Goal: Communication & Community: Answer question/provide support

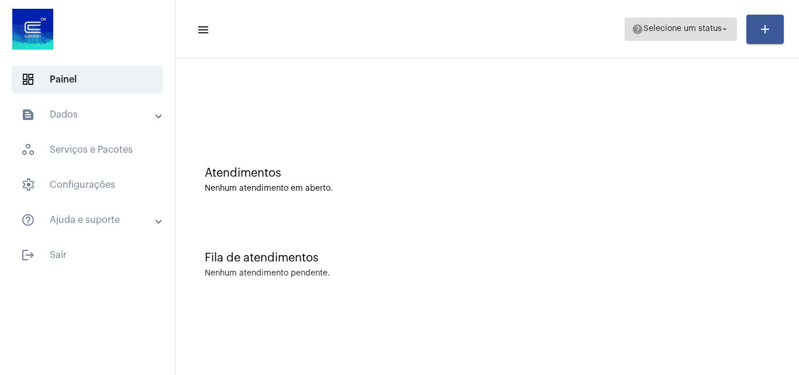
click at [666, 27] on span "Selecione um status" at bounding box center [682, 29] width 78 height 8
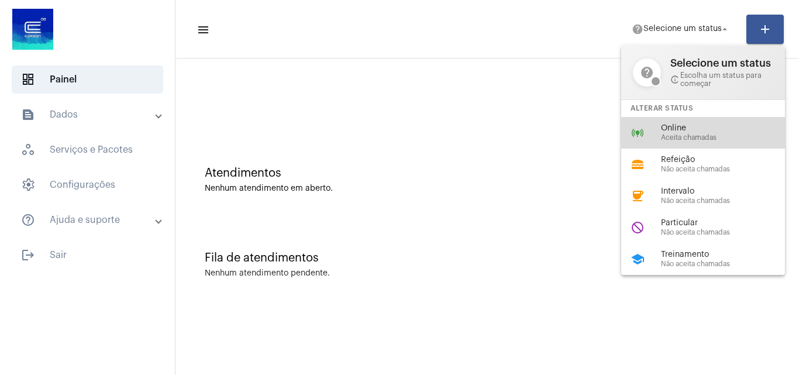
click at [663, 134] on span "Aceita chamadas" at bounding box center [727, 138] width 133 height 8
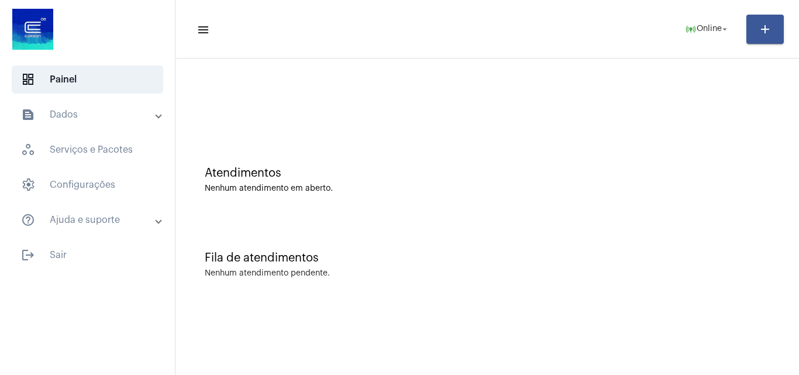
click at [506, 186] on div "Nenhum atendimento em aberto." at bounding box center [487, 188] width 565 height 9
click at [792, 264] on div "Fila de atendimentos Nenhum atendimento pendente." at bounding box center [487, 258] width 612 height 85
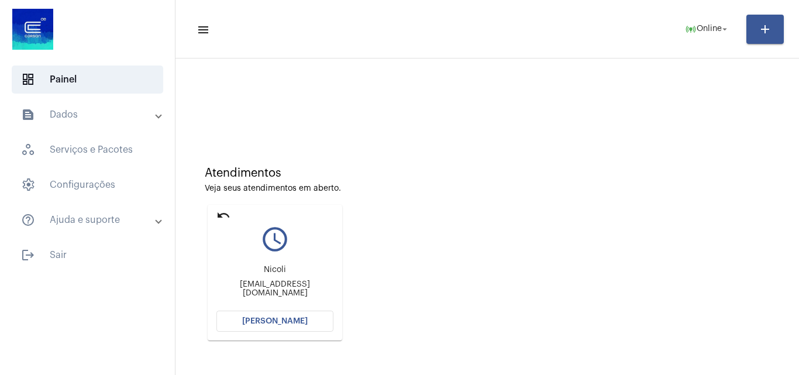
click at [282, 315] on button "[PERSON_NAME]" at bounding box center [274, 320] width 117 height 21
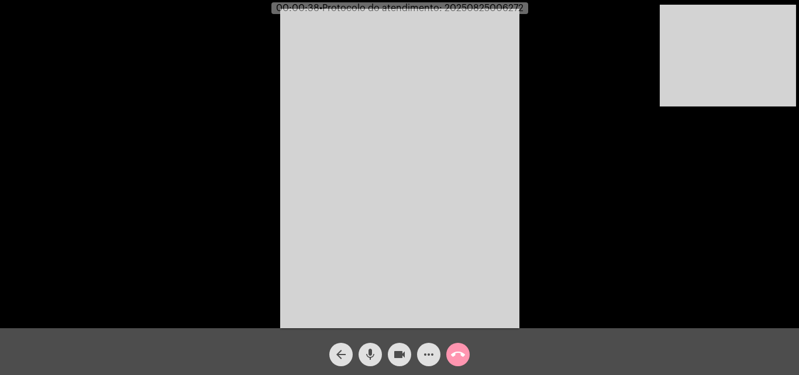
click at [361, 353] on button "mic" at bounding box center [369, 354] width 23 height 23
click at [371, 351] on mat-icon "mic_off" at bounding box center [370, 354] width 14 height 14
click at [371, 351] on mat-icon "mic" at bounding box center [370, 354] width 14 height 14
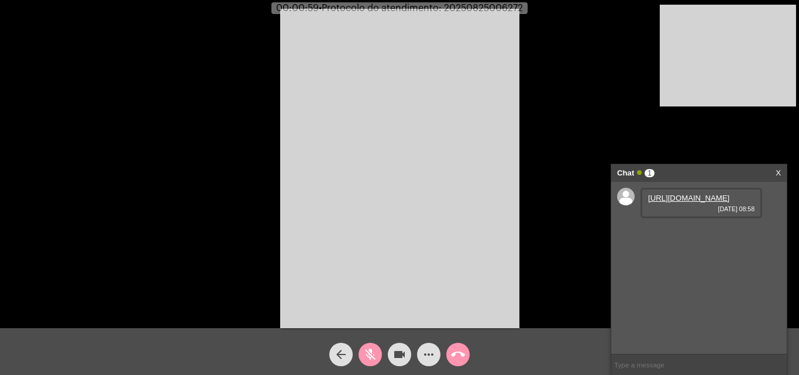
click at [363, 355] on mat-icon "mic_off" at bounding box center [370, 354] width 14 height 14
click at [686, 202] on link "https://neft-transfer-bucket.s3.amazonaws.com/temp-2440ae7d-8930-4231-9bb9-ae1a…" at bounding box center [688, 198] width 81 height 9
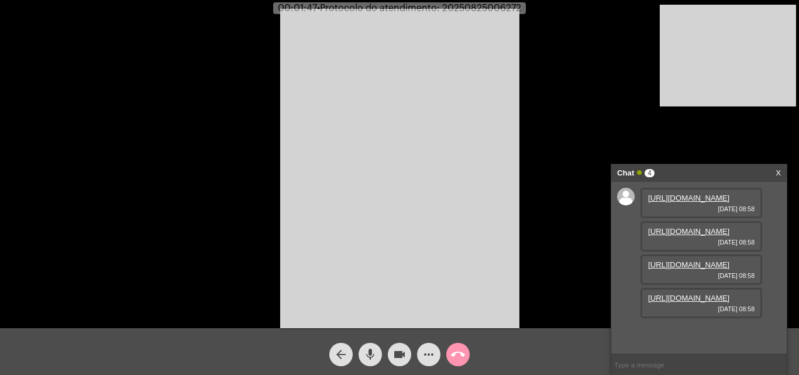
scroll to position [70, 0]
click at [683, 227] on link "https://neft-transfer-bucket.s3.amazonaws.com/temp-af4ec470-9942-badc-cf16-c33a…" at bounding box center [688, 231] width 81 height 9
click at [699, 269] on link "https://neft-transfer-bucket.s3.amazonaws.com/temp-865086a9-a7bb-65c3-2229-581f…" at bounding box center [688, 264] width 81 height 9
click at [697, 302] on link "https://neft-transfer-bucket.s3.amazonaws.com/temp-1af71b11-ee34-cdbc-75c7-44bd…" at bounding box center [688, 297] width 81 height 9
click at [373, 354] on mat-icon "mic" at bounding box center [370, 354] width 14 height 14
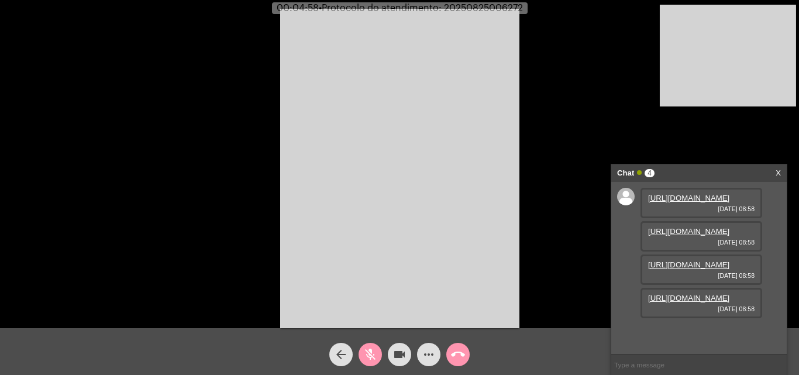
click at [404, 357] on mat-icon "videocam" at bounding box center [399, 354] width 14 height 14
click at [399, 361] on mat-icon "videocam_off" at bounding box center [399, 354] width 14 height 14
click at [683, 260] on link "https://neft-transfer-bucket.s3.amazonaws.com/temp-865086a9-a7bb-65c3-2229-581f…" at bounding box center [688, 264] width 81 height 9
click at [400, 349] on mat-icon "videocam" at bounding box center [399, 354] width 14 height 14
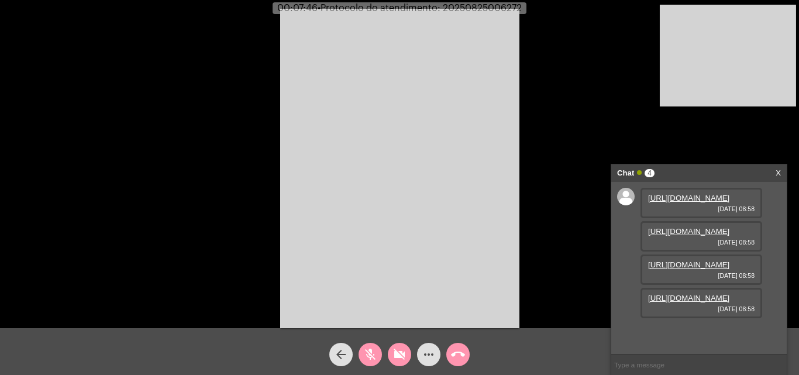
click at [692, 236] on link "https://neft-transfer-bucket.s3.amazonaws.com/temp-af4ec470-9942-badc-cf16-c33a…" at bounding box center [688, 231] width 81 height 9
click at [398, 351] on mat-icon "videocam_off" at bounding box center [399, 354] width 14 height 14
click at [370, 348] on mat-icon "mic_off" at bounding box center [370, 354] width 14 height 14
click at [433, 353] on mat-icon "more_horiz" at bounding box center [429, 354] width 14 height 14
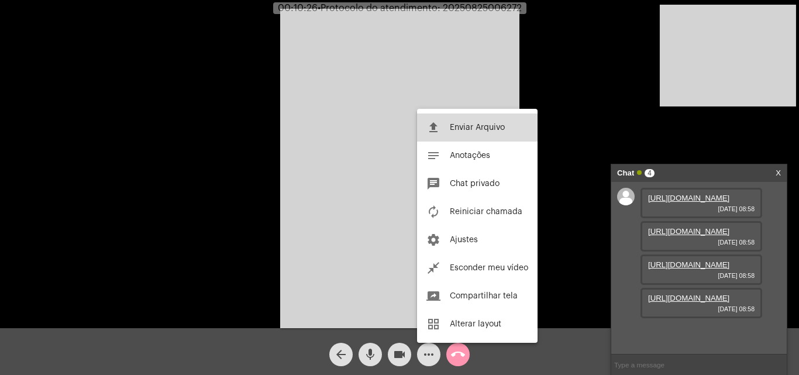
click at [457, 130] on span "Enviar Arquivo" at bounding box center [477, 127] width 55 height 8
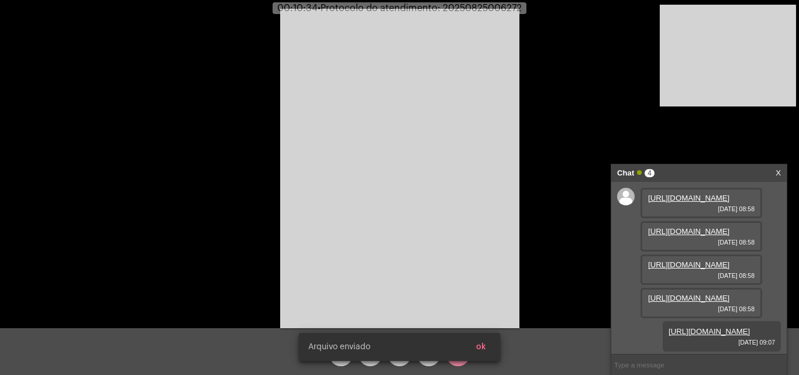
scroll to position [129, 0]
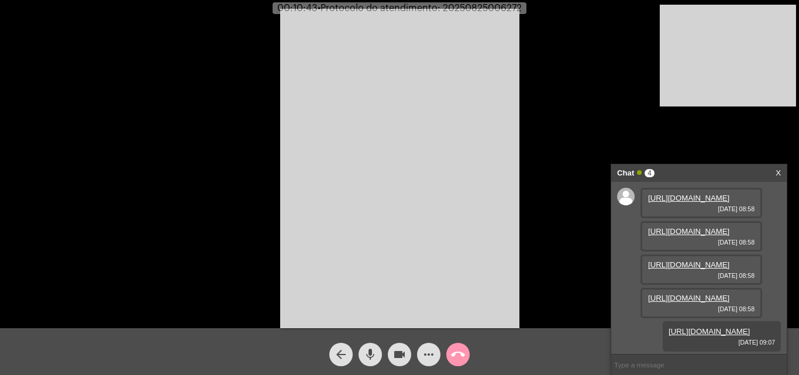
click at [429, 353] on mat-icon "more_horiz" at bounding box center [429, 354] width 14 height 14
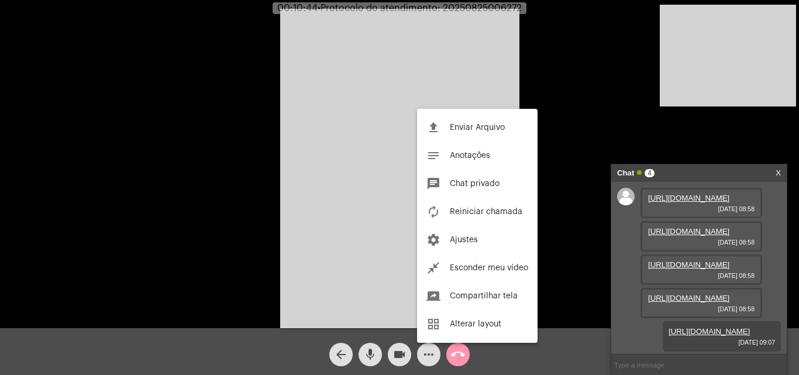
click at [362, 152] on div at bounding box center [399, 187] width 799 height 375
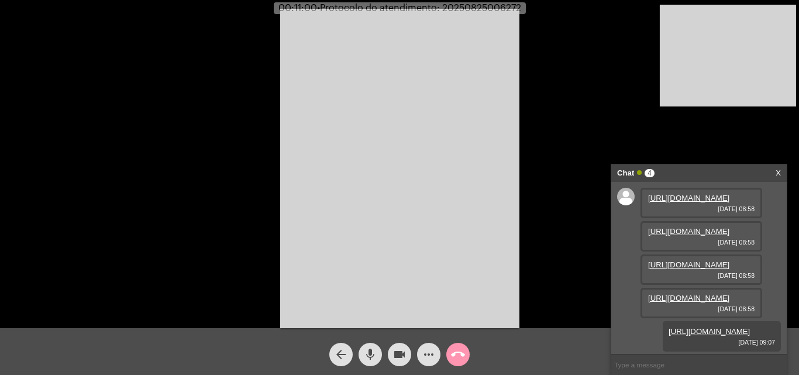
click at [488, 9] on span "• Protocolo do atendimento: 20250825006272" at bounding box center [419, 8] width 204 height 9
copy span "20250825006272"
click at [661, 359] on input "text" at bounding box center [698, 364] width 175 height 20
paste input "20250825006272"
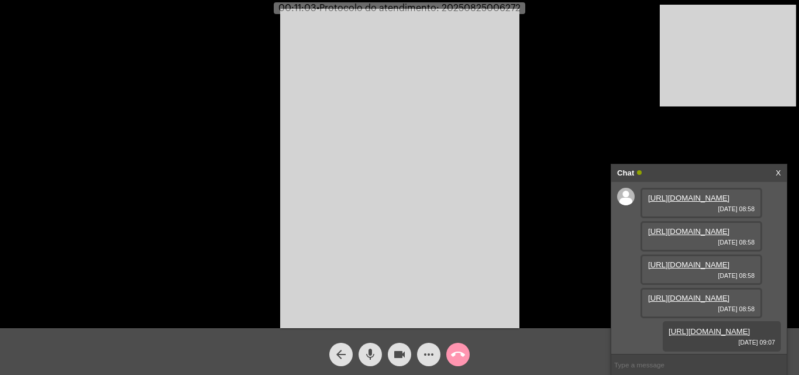
type input "20250825006272"
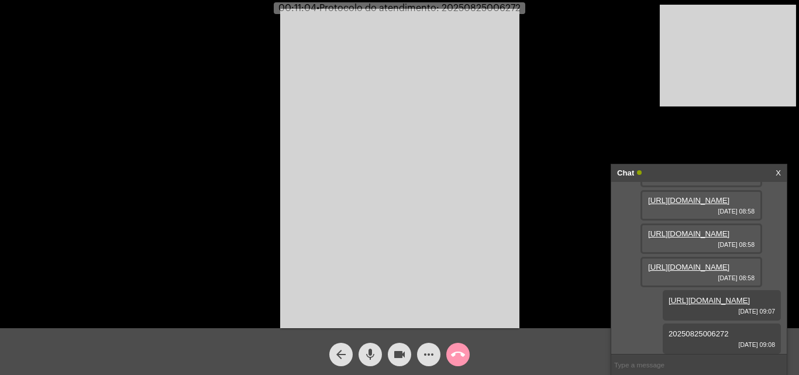
scroll to position [163, 0]
click at [428, 356] on mat-icon "more_horiz" at bounding box center [429, 354] width 14 height 14
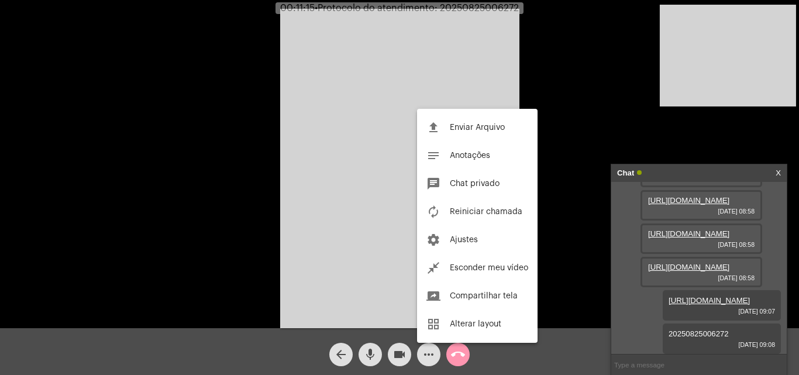
click at [293, 224] on div at bounding box center [399, 187] width 799 height 375
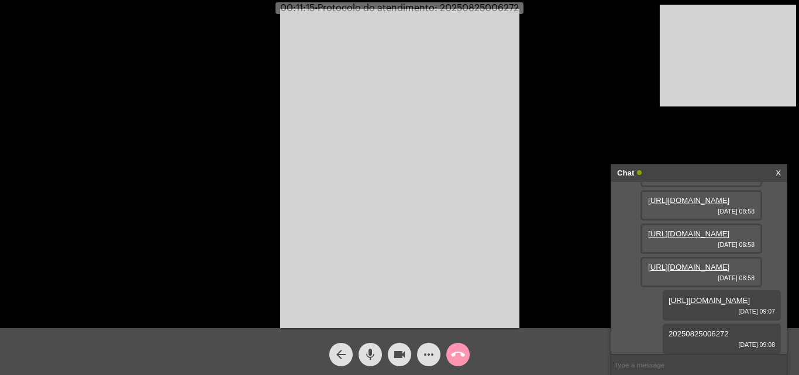
click at [454, 348] on mat-icon "call_end" at bounding box center [458, 354] width 14 height 14
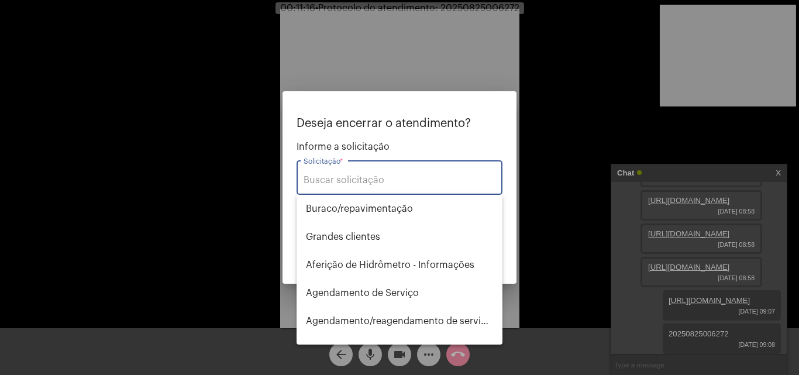
click at [369, 177] on input "Solicitação *" at bounding box center [399, 180] width 192 height 11
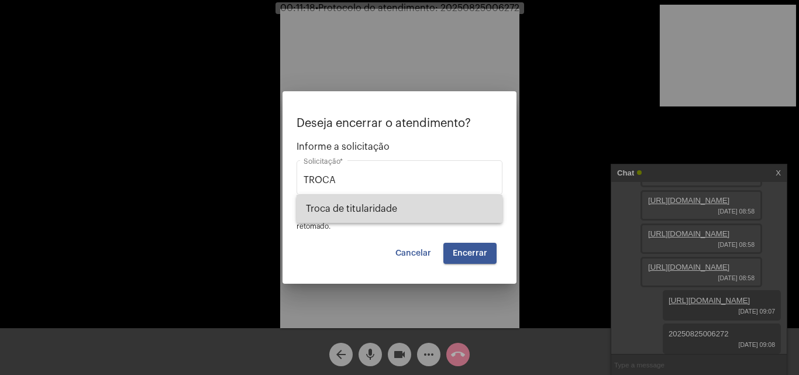
click at [386, 209] on span "Troca de titularidade" at bounding box center [399, 209] width 187 height 28
type input "Troca de titularidade"
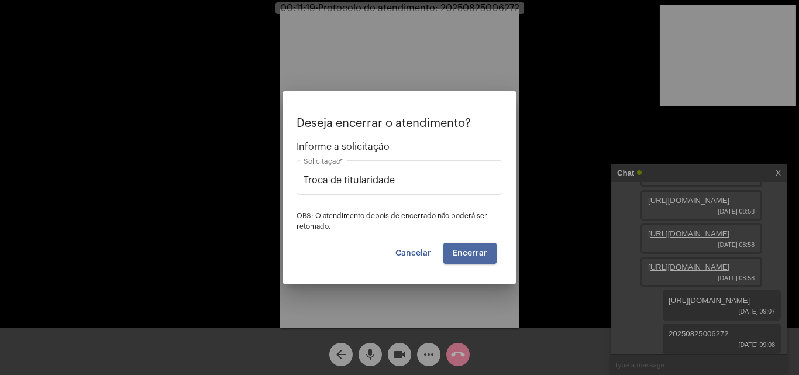
click at [476, 254] on span "Encerrar" at bounding box center [470, 253] width 34 height 8
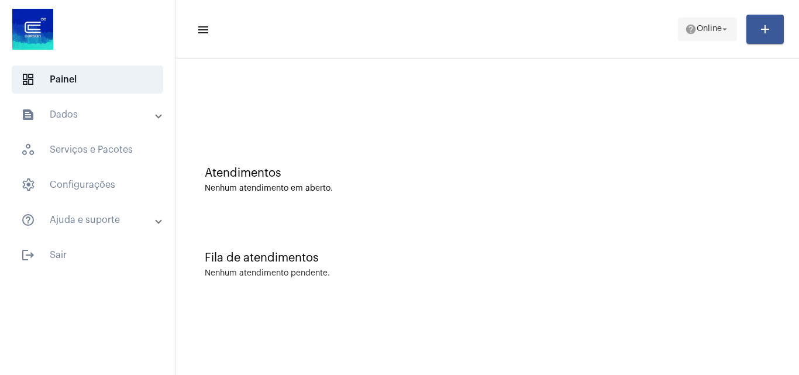
drag, startPoint x: 710, startPoint y: 18, endPoint x: 711, endPoint y: 26, distance: 8.2
click at [711, 18] on span "help Online arrow_drop_down" at bounding box center [707, 28] width 45 height 21
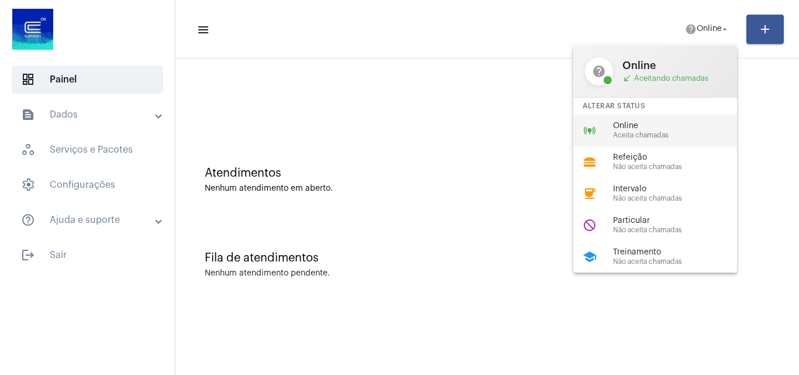
click at [658, 119] on div "online_prediction Online Aceita chamadas" at bounding box center [664, 131] width 182 height 32
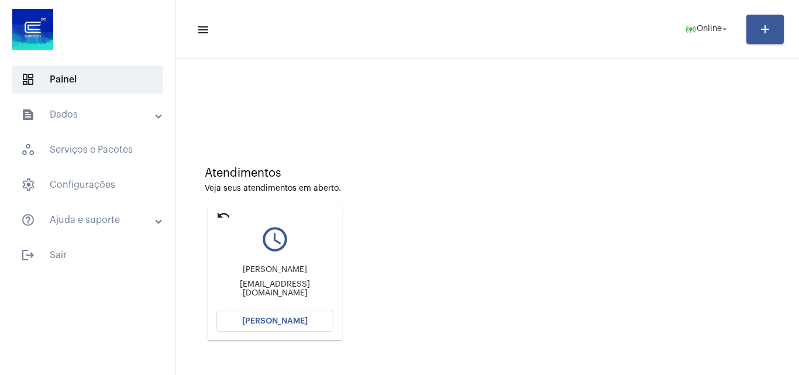
click at [222, 210] on mat-icon "undo" at bounding box center [223, 215] width 14 height 14
click at [220, 217] on mat-icon "undo" at bounding box center [223, 215] width 14 height 14
click at [279, 323] on span "[PERSON_NAME]" at bounding box center [274, 321] width 65 height 8
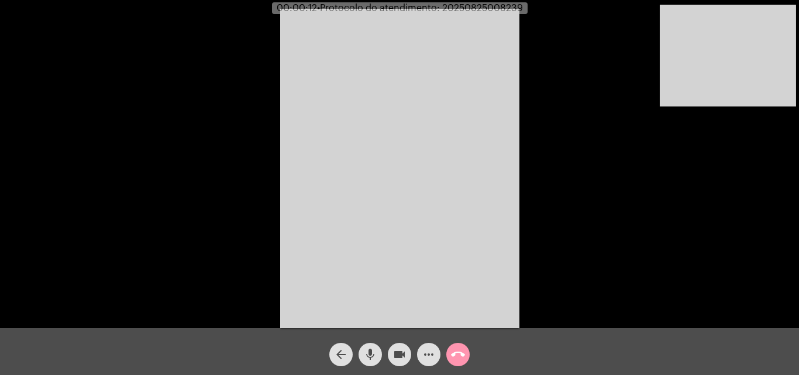
click at [427, 357] on mat-icon "more_horiz" at bounding box center [429, 354] width 14 height 14
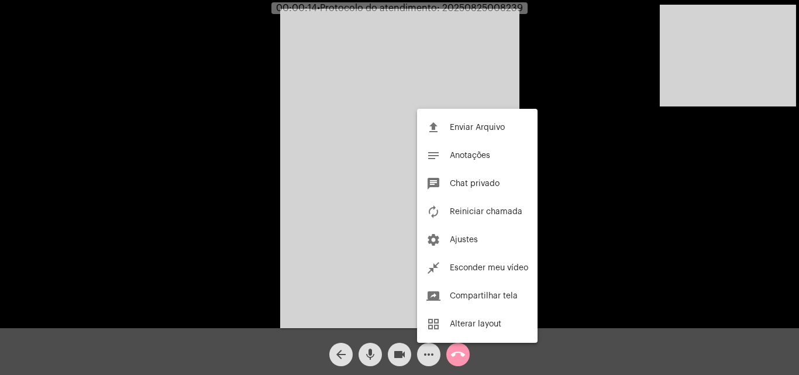
click at [347, 113] on div at bounding box center [399, 187] width 799 height 375
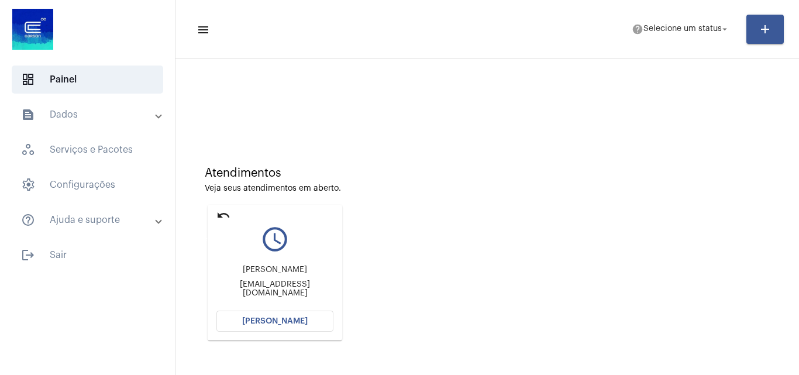
click at [217, 212] on mat-icon "undo" at bounding box center [223, 215] width 14 height 14
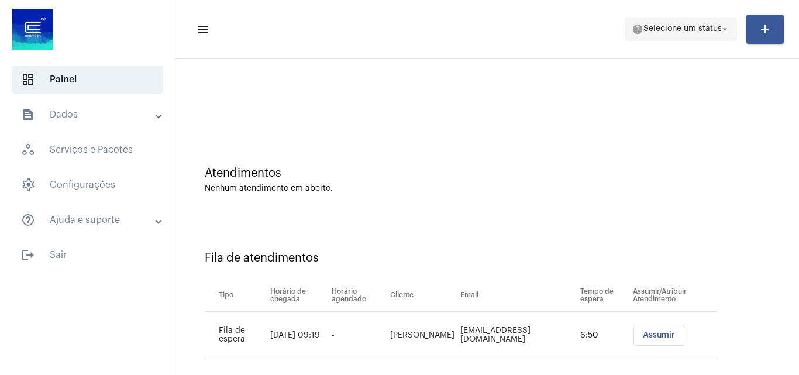
click at [679, 22] on span "help Selecione um status arrow_drop_down" at bounding box center [680, 28] width 98 height 21
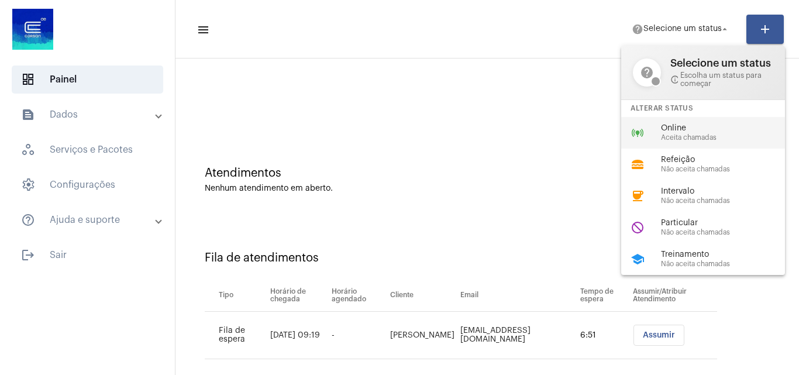
click at [687, 139] on span "Aceita chamadas" at bounding box center [727, 138] width 133 height 8
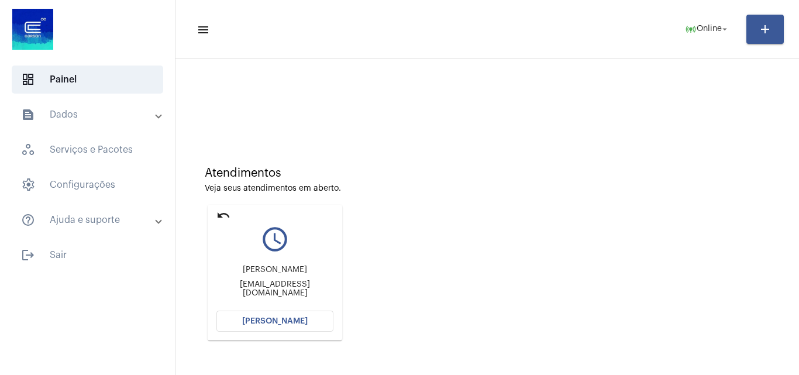
click at [275, 318] on span "[PERSON_NAME]" at bounding box center [274, 321] width 65 height 8
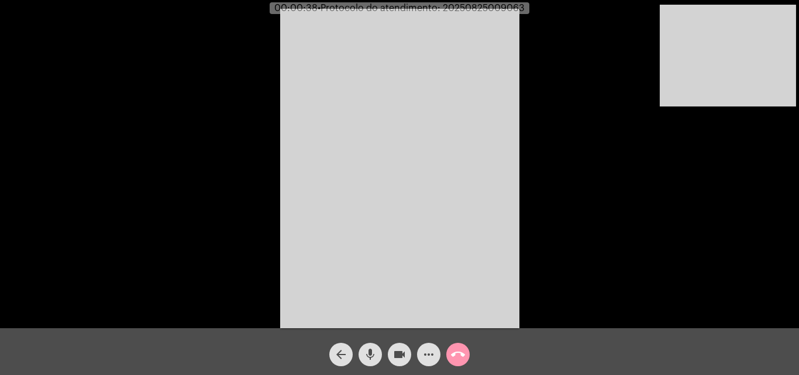
click at [369, 346] on span "mic" at bounding box center [370, 354] width 14 height 23
click at [398, 354] on mat-icon "videocam" at bounding box center [399, 354] width 14 height 14
click at [394, 356] on mat-icon "videocam_off" at bounding box center [399, 354] width 14 height 14
click at [367, 354] on mat-icon "mic_off" at bounding box center [370, 354] width 14 height 14
click at [429, 352] on mat-icon "more_horiz" at bounding box center [429, 354] width 14 height 14
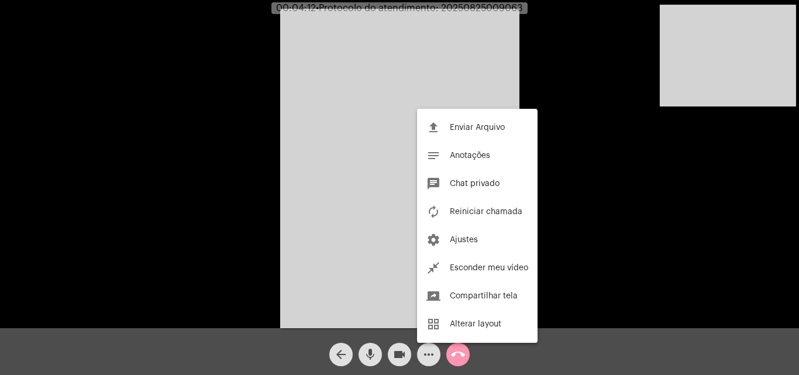
click at [267, 206] on div at bounding box center [399, 187] width 799 height 375
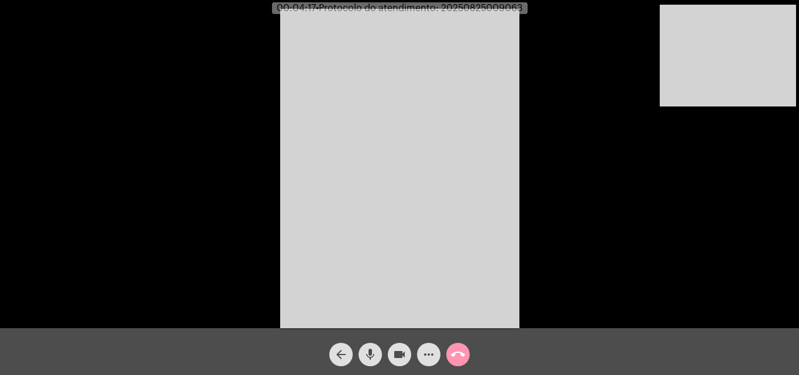
click at [453, 351] on mat-icon "call_end" at bounding box center [458, 354] width 14 height 14
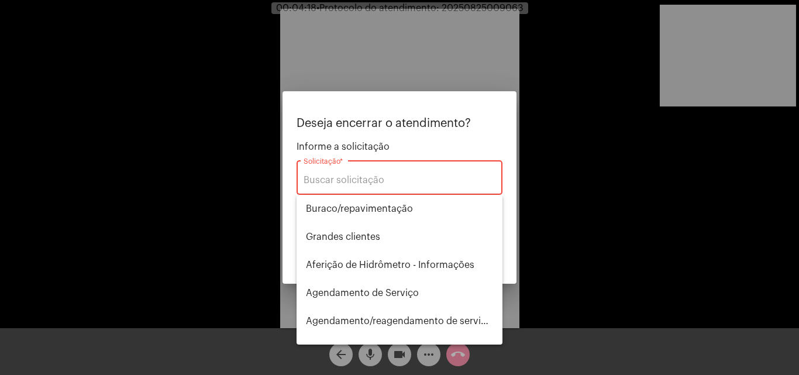
click at [399, 172] on div "Solicitação *" at bounding box center [399, 176] width 192 height 37
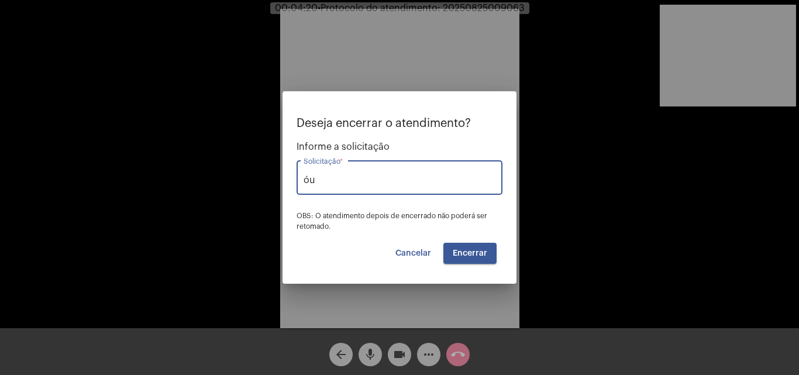
type input "ó"
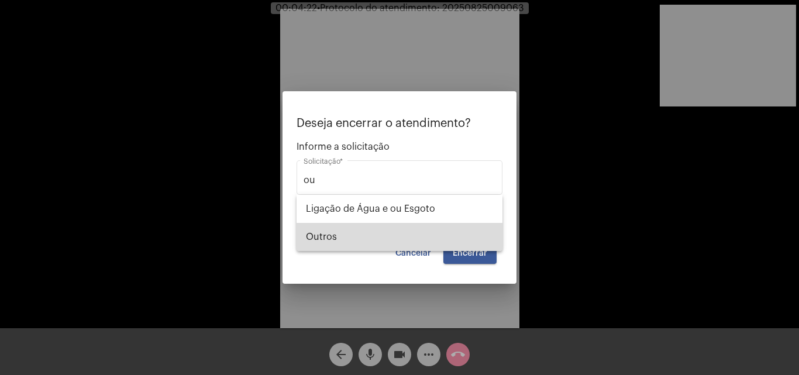
click at [368, 228] on span "Outros" at bounding box center [399, 237] width 187 height 28
type input "Outros"
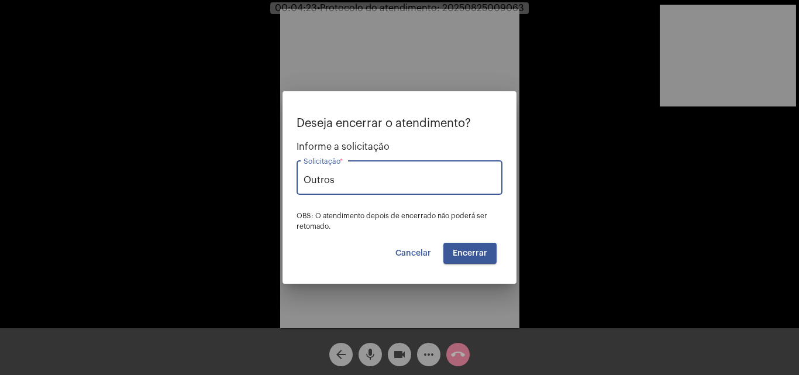
click at [469, 252] on span "Encerrar" at bounding box center [470, 253] width 34 height 8
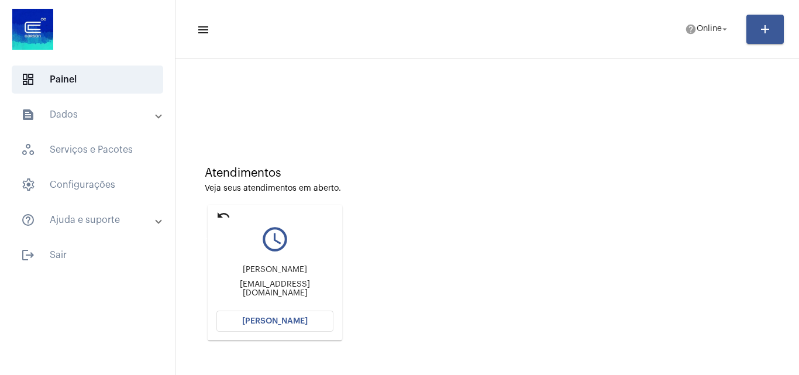
click at [227, 216] on mat-icon "undo" at bounding box center [223, 215] width 14 height 14
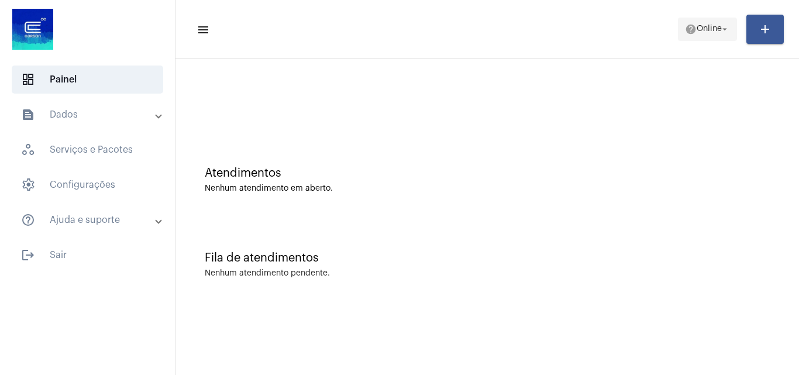
click at [699, 35] on span "help Online arrow_drop_down" at bounding box center [707, 28] width 45 height 21
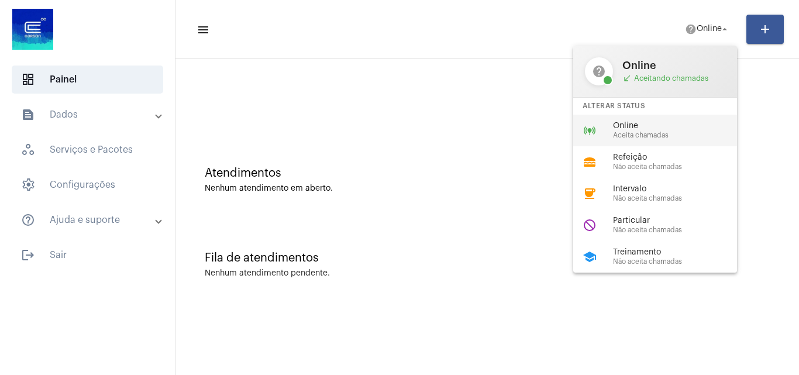
click at [649, 129] on span "Online" at bounding box center [679, 126] width 133 height 9
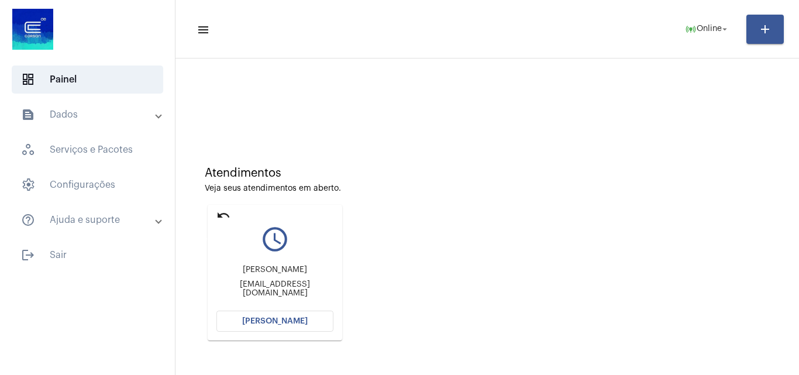
click at [220, 216] on mat-icon "undo" at bounding box center [223, 215] width 14 height 14
click at [284, 323] on span "[PERSON_NAME]" at bounding box center [274, 321] width 65 height 8
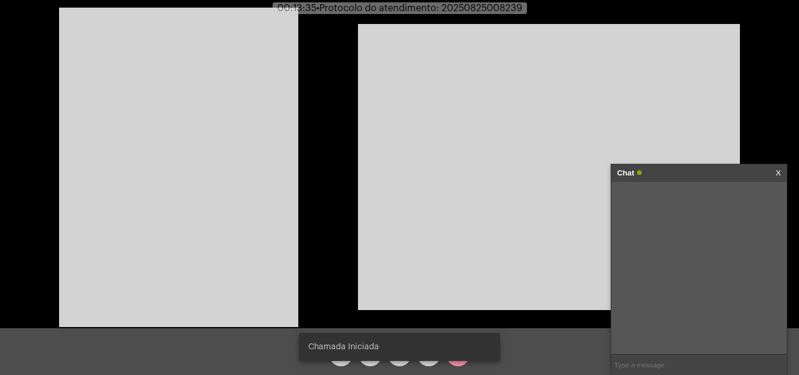
click at [776, 171] on link "X" at bounding box center [777, 173] width 5 height 18
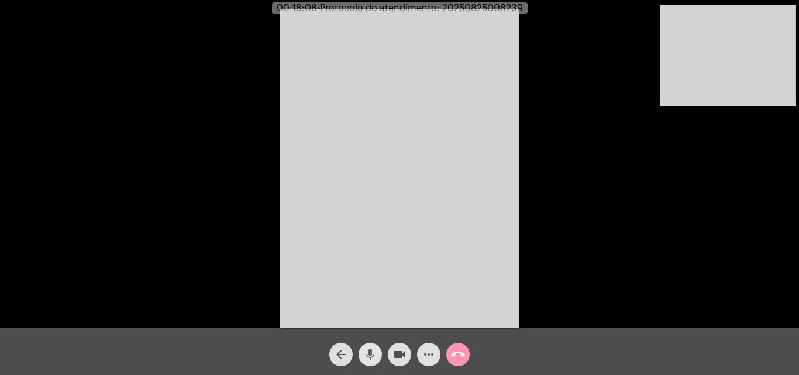
click at [377, 362] on button "mic" at bounding box center [369, 354] width 23 height 23
click at [372, 353] on mat-icon "mic_off" at bounding box center [370, 354] width 14 height 14
click at [429, 357] on mat-icon "more_horiz" at bounding box center [429, 354] width 14 height 14
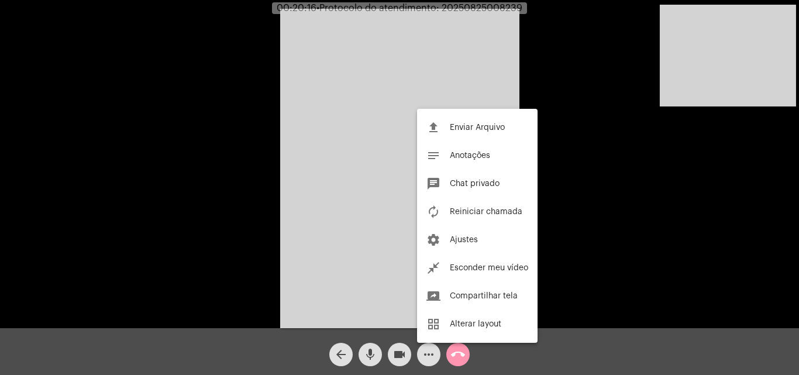
click at [332, 157] on div at bounding box center [399, 187] width 799 height 375
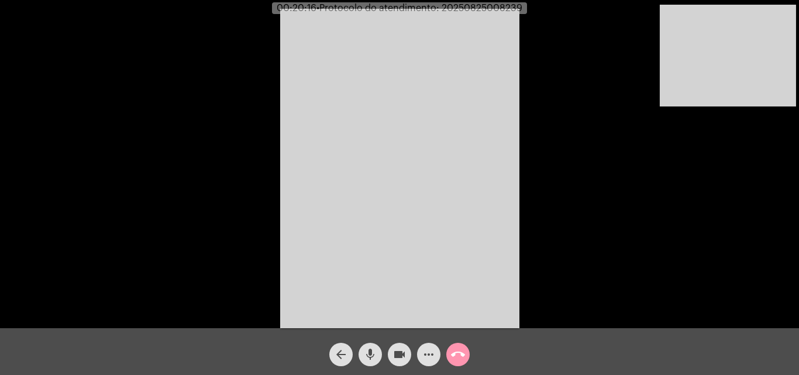
click at [464, 353] on mat-icon "call_end" at bounding box center [458, 354] width 14 height 14
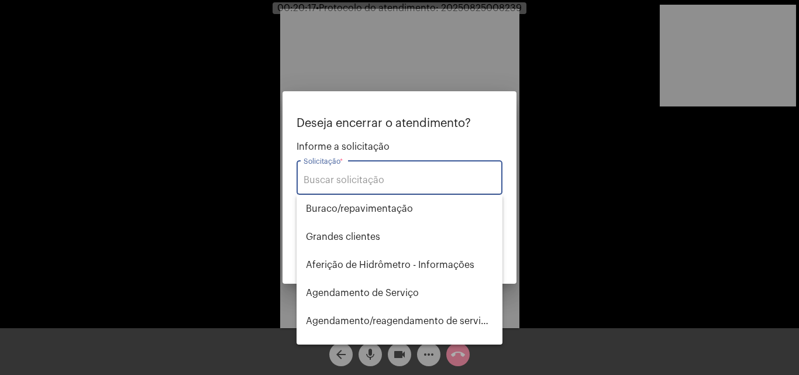
click at [396, 181] on input "Solicitação *" at bounding box center [399, 180] width 192 height 11
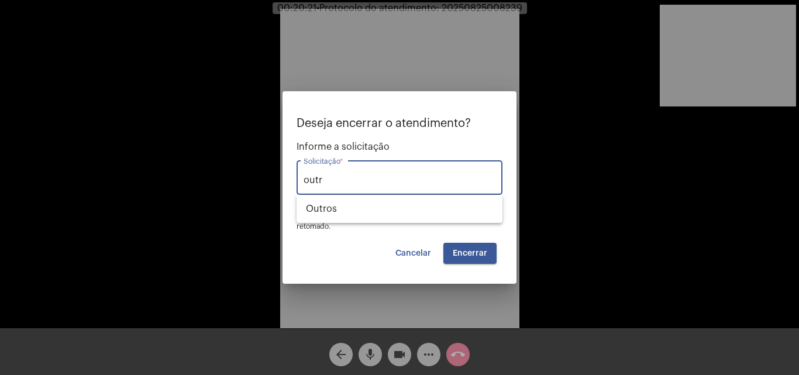
click at [474, 254] on span "Encerrar" at bounding box center [470, 253] width 34 height 8
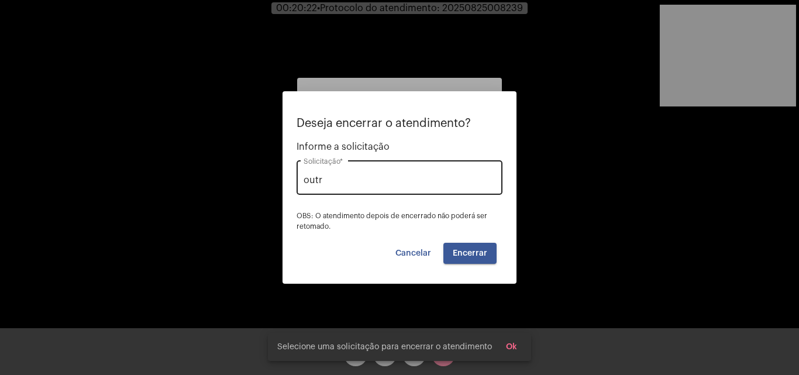
click at [381, 188] on div "outr Solicitação *" at bounding box center [399, 176] width 192 height 37
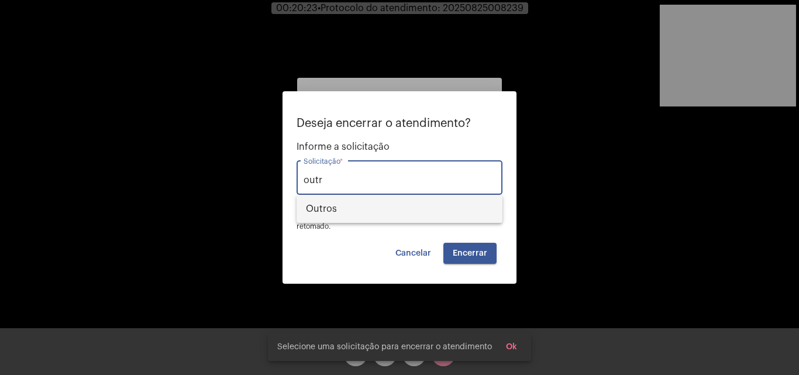
drag, startPoint x: 368, startPoint y: 209, endPoint x: 434, endPoint y: 236, distance: 71.9
click at [368, 209] on span "Outros" at bounding box center [399, 209] width 187 height 28
type input "Outros"
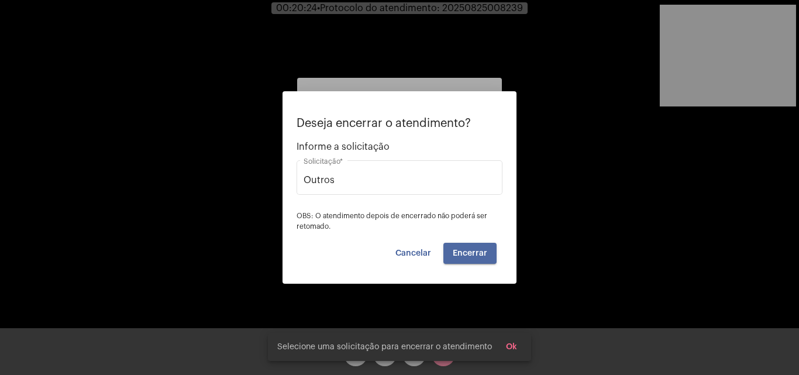
click at [468, 243] on button "Encerrar" at bounding box center [469, 253] width 53 height 21
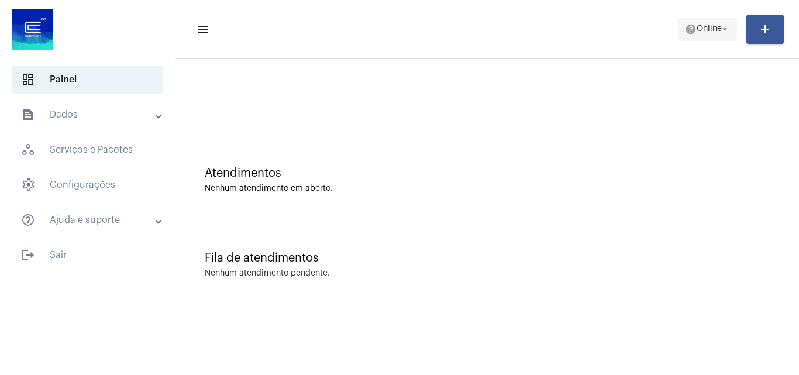
click at [711, 29] on span "Online" at bounding box center [708, 29] width 25 height 8
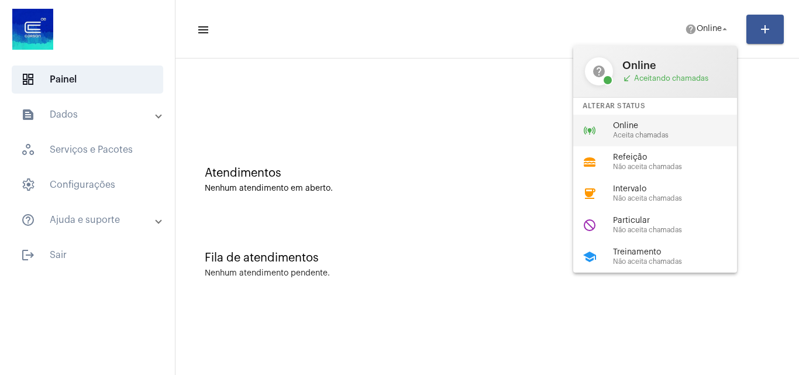
click at [679, 129] on span "Online" at bounding box center [679, 126] width 133 height 9
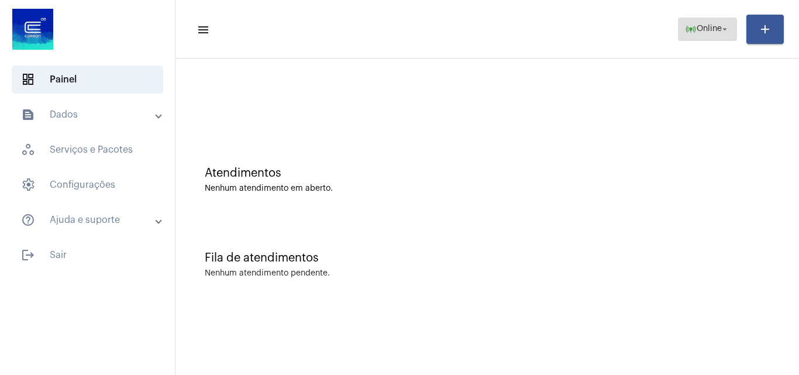
click at [731, 27] on button "online_prediction Online arrow_drop_down" at bounding box center [707, 29] width 59 height 23
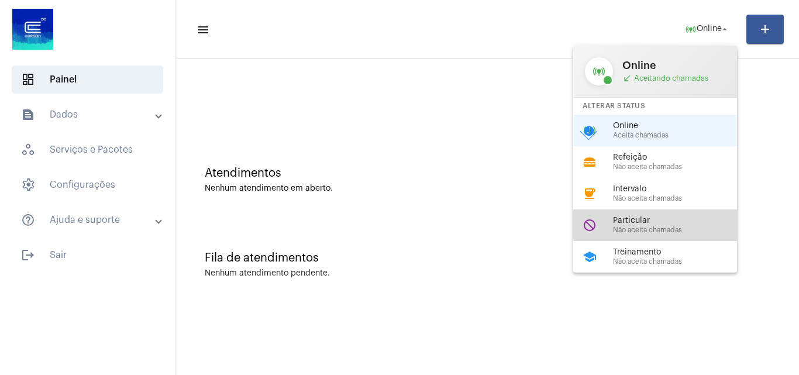
click at [678, 213] on div "do_not_disturb Particular Não aceita chamadas" at bounding box center [664, 225] width 182 height 32
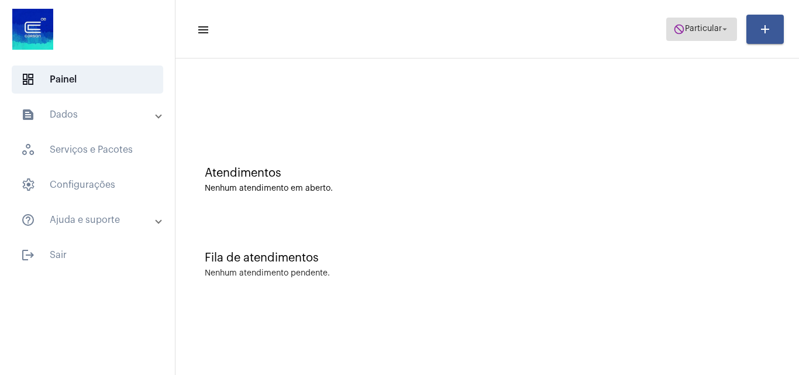
click at [704, 27] on span "Particular" at bounding box center [703, 29] width 37 height 8
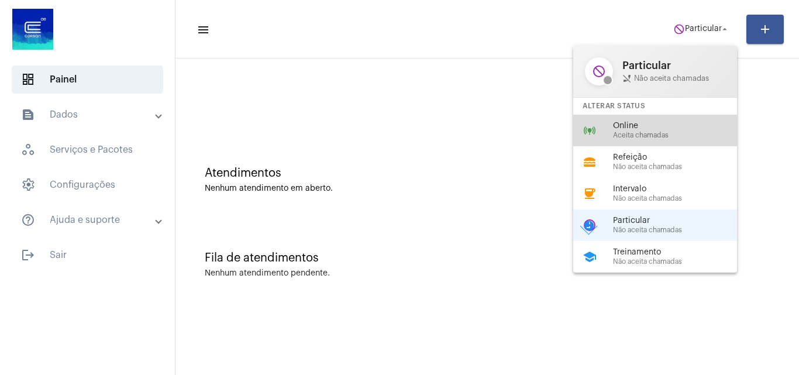
click at [644, 119] on div "online_prediction Online Aceita chamadas" at bounding box center [664, 131] width 182 height 32
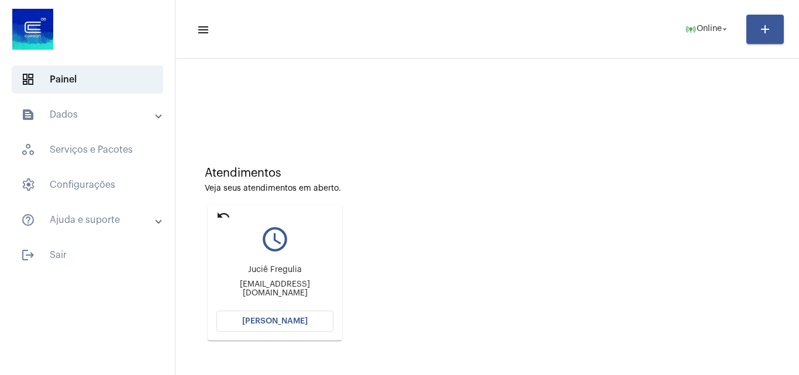
click at [227, 213] on mat-icon "undo" at bounding box center [223, 215] width 14 height 14
click at [295, 325] on button "[PERSON_NAME]" at bounding box center [274, 320] width 117 height 21
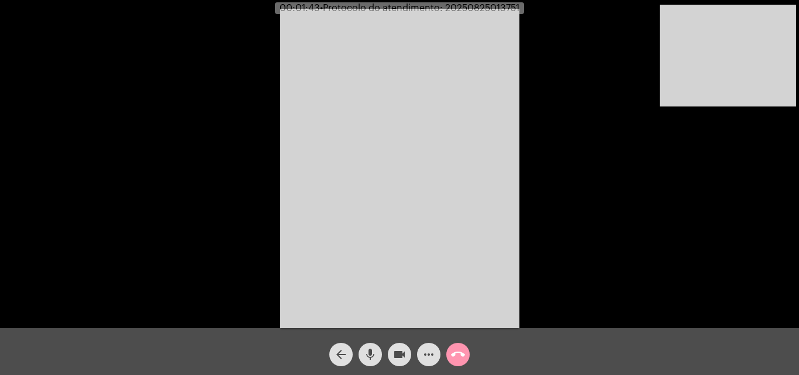
click at [374, 358] on mat-icon "mic" at bounding box center [370, 354] width 14 height 14
click at [400, 355] on mat-icon "videocam" at bounding box center [399, 354] width 14 height 14
click at [399, 354] on mat-icon "videocam_off" at bounding box center [399, 354] width 14 height 14
click at [365, 355] on mat-icon "mic_off" at bounding box center [370, 354] width 14 height 14
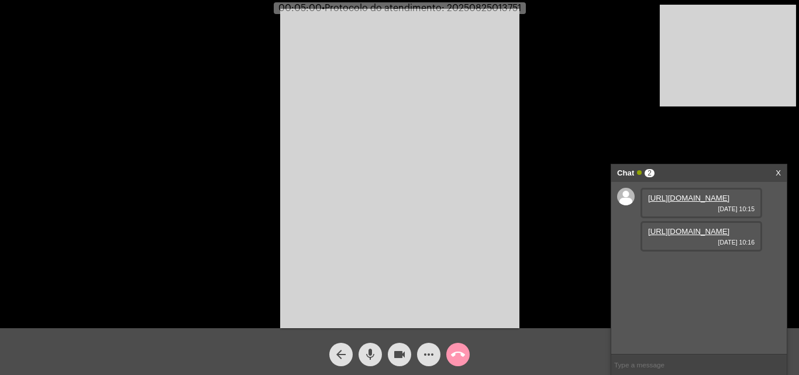
click at [680, 202] on link "[URL][DOMAIN_NAME]" at bounding box center [688, 198] width 81 height 9
click at [683, 236] on link "[URL][DOMAIN_NAME]" at bounding box center [688, 231] width 81 height 9
click at [466, 6] on span "• Protocolo do atendimento: 20250825013751" at bounding box center [419, 8] width 199 height 9
copy span "20250825013751"
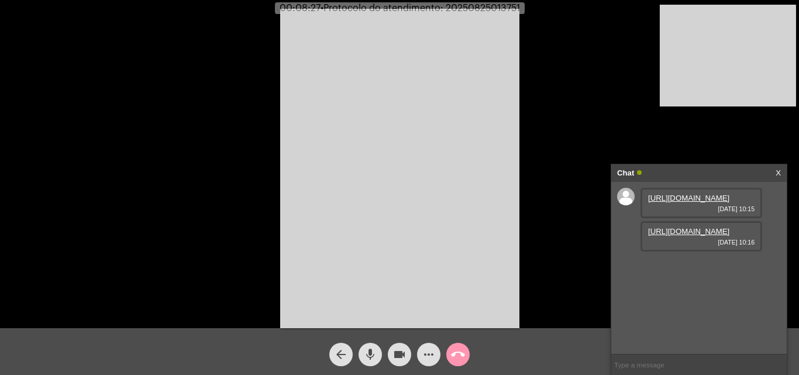
click at [682, 363] on input "text" at bounding box center [698, 364] width 175 height 20
paste input "20250825013751"
type input "20250825013751"
click at [429, 350] on mat-icon "more_horiz" at bounding box center [429, 354] width 14 height 14
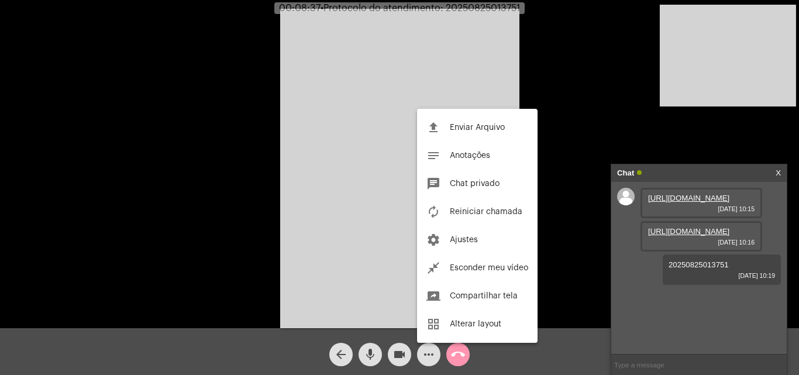
click at [307, 117] on div at bounding box center [399, 187] width 799 height 375
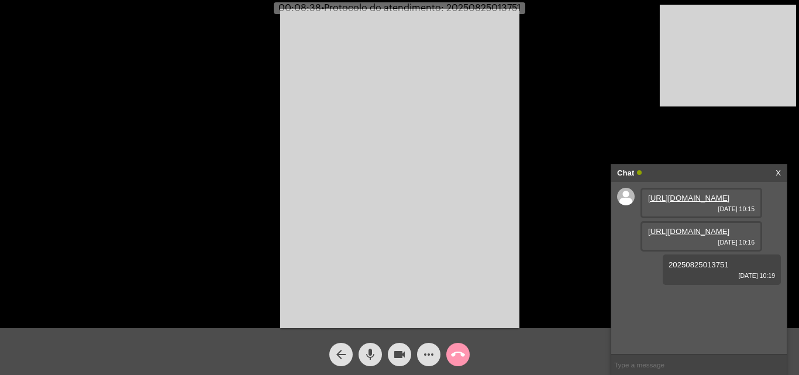
click at [460, 358] on mat-icon "call_end" at bounding box center [458, 354] width 14 height 14
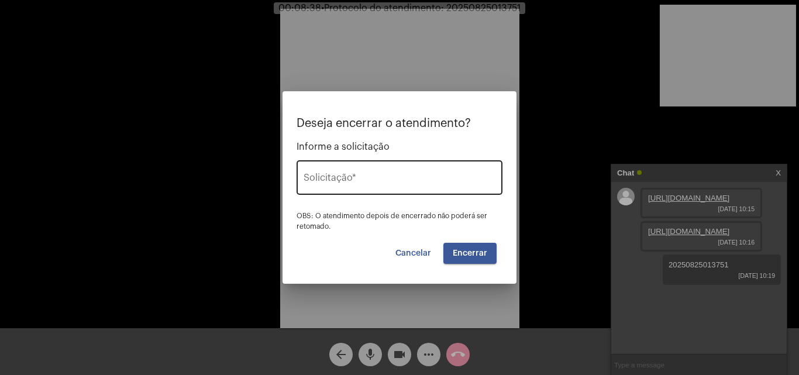
click at [374, 181] on input "Solicitação *" at bounding box center [399, 180] width 192 height 11
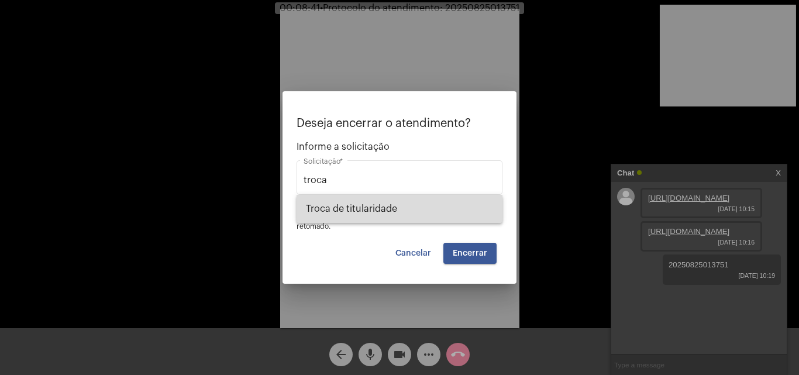
drag, startPoint x: 386, startPoint y: 202, endPoint x: 477, endPoint y: 248, distance: 102.2
click at [386, 202] on span "Troca de titularidade" at bounding box center [399, 209] width 187 height 28
type input "Troca de titularidade"
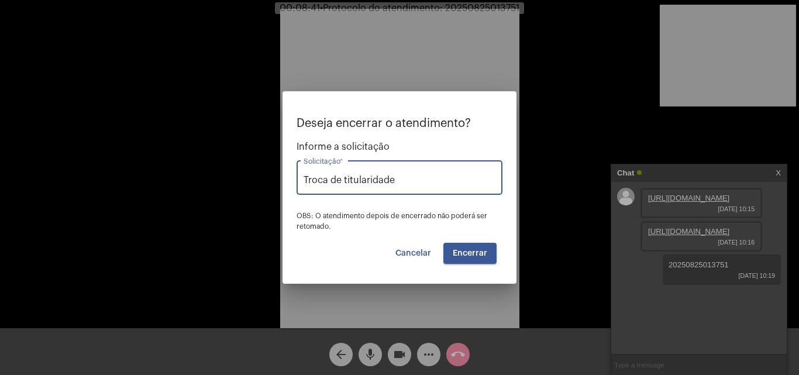
click at [477, 248] on button "Encerrar" at bounding box center [469, 253] width 53 height 21
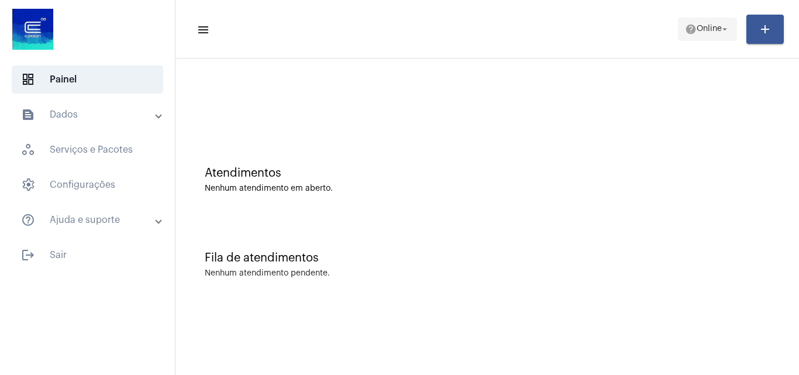
click at [707, 27] on span "Online" at bounding box center [708, 29] width 25 height 8
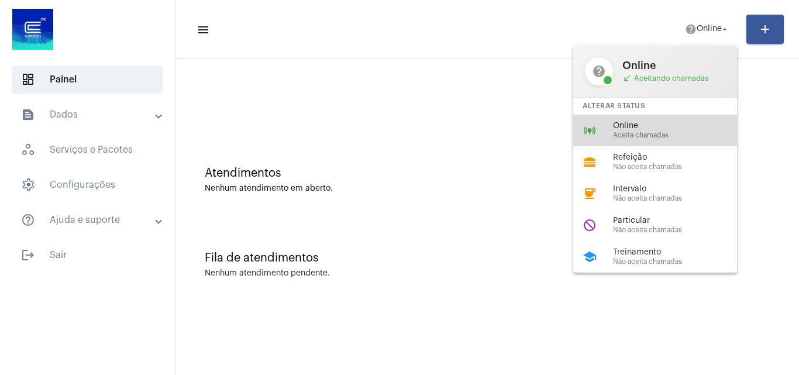
click at [654, 127] on span "Online" at bounding box center [679, 126] width 133 height 9
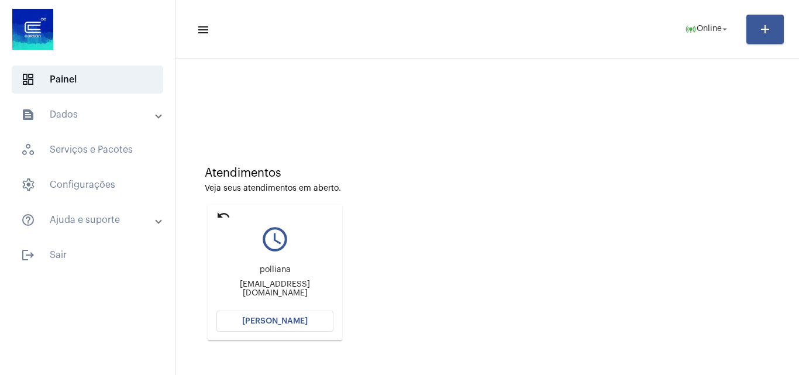
click at [292, 316] on button "[PERSON_NAME]" at bounding box center [274, 320] width 117 height 21
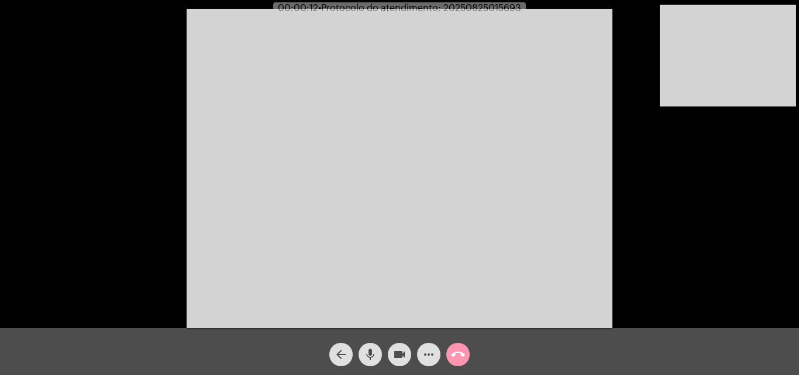
click at [658, 74] on div "Acessando Câmera e Microfone..." at bounding box center [399, 167] width 796 height 328
click at [424, 201] on video at bounding box center [399, 168] width 426 height 319
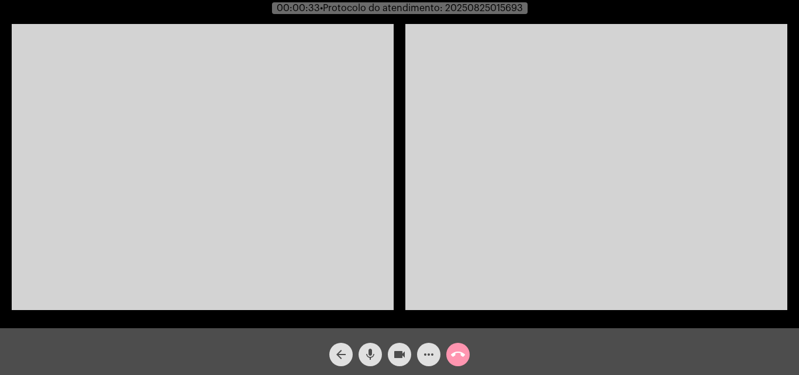
click at [260, 153] on video at bounding box center [203, 167] width 382 height 286
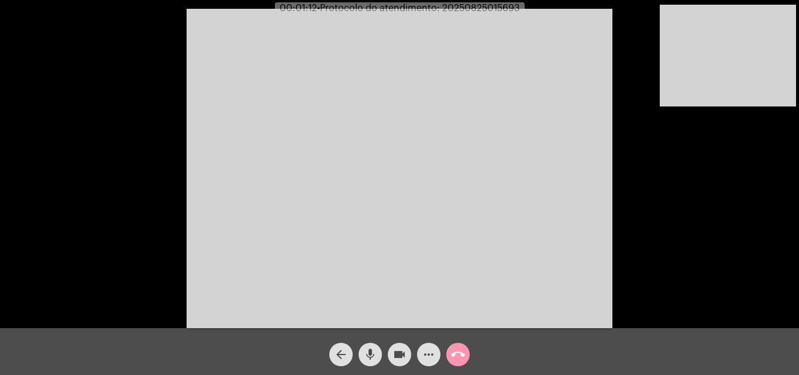
click at [371, 350] on mat-icon "mic" at bounding box center [370, 354] width 14 height 14
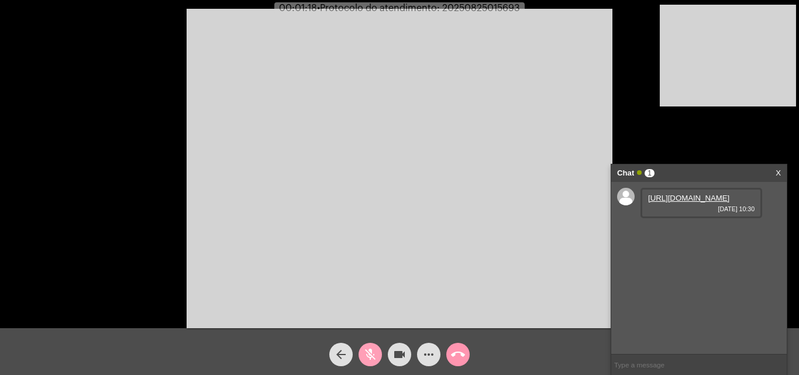
click at [370, 352] on mat-icon "mic_off" at bounding box center [370, 354] width 14 height 14
click at [683, 202] on link "[URL][DOMAIN_NAME]" at bounding box center [688, 198] width 81 height 9
click at [372, 358] on mat-icon "mic" at bounding box center [370, 354] width 14 height 14
click at [402, 355] on mat-icon "videocam" at bounding box center [399, 354] width 14 height 14
click at [401, 351] on mat-icon "videocam_off" at bounding box center [399, 354] width 14 height 14
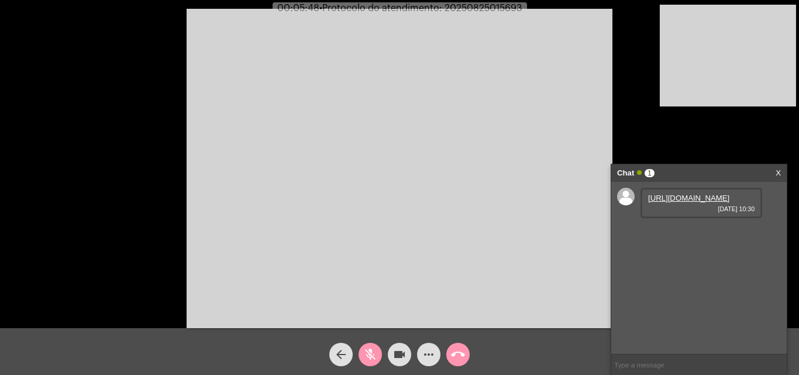
click at [374, 353] on mat-icon "mic_off" at bounding box center [370, 354] width 14 height 14
click at [371, 348] on mat-icon "mic" at bounding box center [370, 354] width 14 height 14
click at [367, 350] on mat-icon "mic_off" at bounding box center [370, 354] width 14 height 14
click at [369, 351] on mat-icon "mic" at bounding box center [370, 354] width 14 height 14
click at [394, 354] on mat-icon "videocam" at bounding box center [399, 354] width 14 height 14
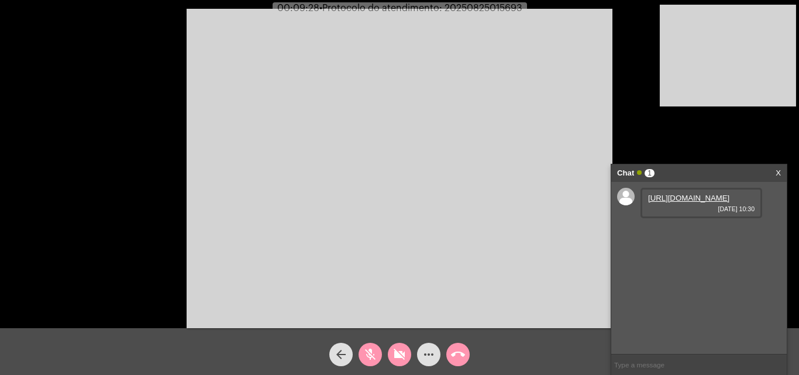
click at [398, 350] on mat-icon "videocam_off" at bounding box center [399, 354] width 14 height 14
click at [374, 353] on mat-icon "mic_off" at bounding box center [370, 354] width 14 height 14
click at [356, 348] on div "mic" at bounding box center [369, 351] width 29 height 29
click at [403, 355] on mat-icon "videocam" at bounding box center [399, 354] width 14 height 14
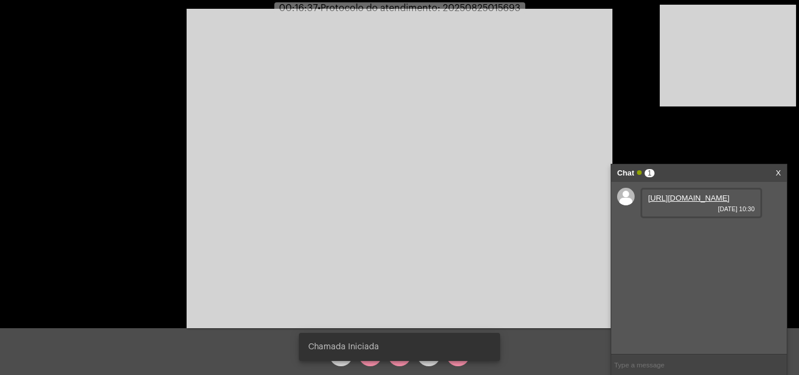
click at [396, 363] on div "Chamada Iniciada" at bounding box center [399, 347] width 229 height 56
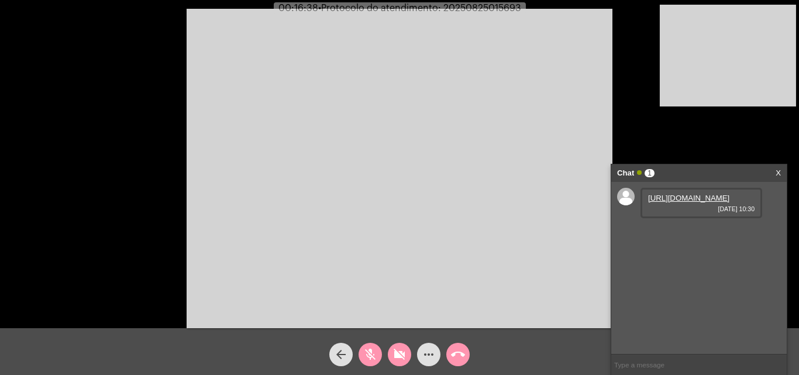
click at [399, 361] on mat-icon "videocam_off" at bounding box center [399, 354] width 14 height 14
click at [371, 358] on mat-icon "mic_off" at bounding box center [370, 354] width 14 height 14
click at [481, 8] on span "• Protocolo do atendimento: 20250825015693" at bounding box center [418, 8] width 203 height 9
copy span "20250825015693"
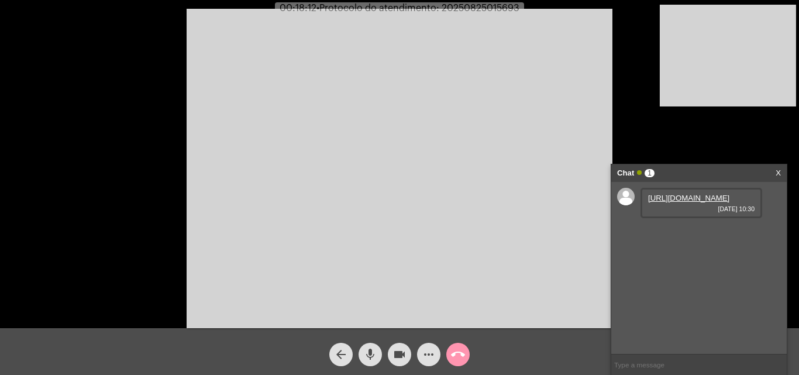
click at [665, 371] on input "text" at bounding box center [698, 364] width 175 height 20
paste input "20250825015693"
type input "20250825015693"
click at [457, 355] on mat-icon "call_end" at bounding box center [458, 354] width 14 height 14
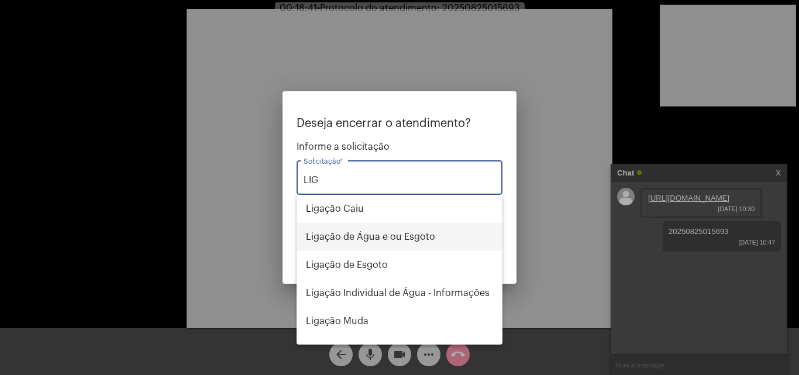
click at [416, 239] on span "Ligação de Água e ou Esgoto" at bounding box center [399, 237] width 187 height 28
type input "Ligação de Água e ou Esgoto"
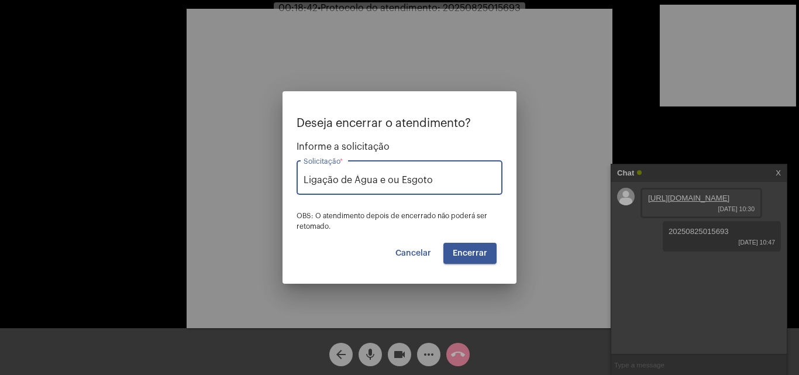
click at [475, 251] on span "Encerrar" at bounding box center [470, 253] width 34 height 8
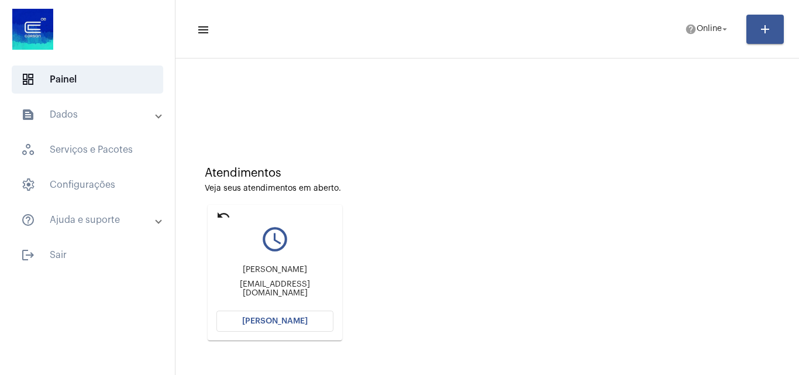
click at [217, 204] on div "undo query_builder [PERSON_NAME] de abreu [EMAIL_ADDRESS][DOMAIN_NAME] [PERSON_…" at bounding box center [275, 272] width 140 height 141
click at [223, 215] on mat-icon "undo" at bounding box center [223, 215] width 14 height 14
click at [220, 210] on mat-icon "undo" at bounding box center [223, 215] width 14 height 14
click at [222, 215] on mat-icon "undo" at bounding box center [223, 215] width 14 height 14
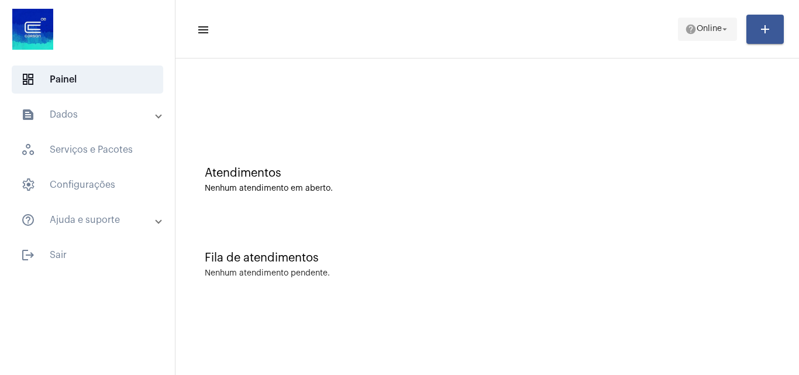
click at [704, 30] on span "Online" at bounding box center [708, 29] width 25 height 8
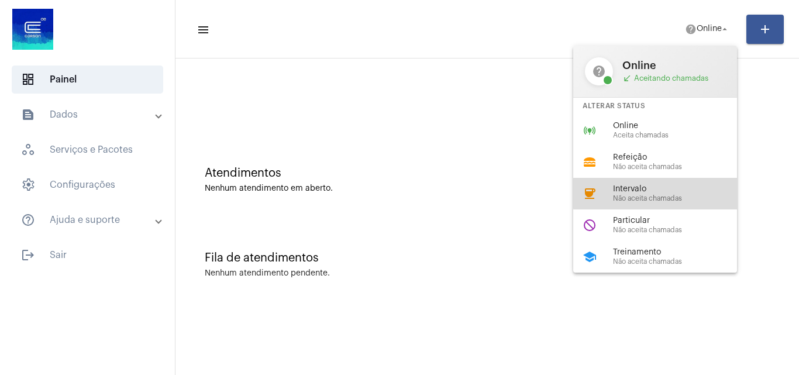
click at [679, 193] on span "Intervalo" at bounding box center [679, 189] width 133 height 9
